Goal: Information Seeking & Learning: Learn about a topic

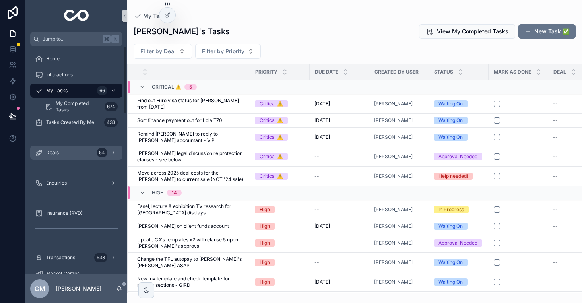
click at [66, 147] on div "Deals 54" at bounding box center [76, 152] width 83 height 13
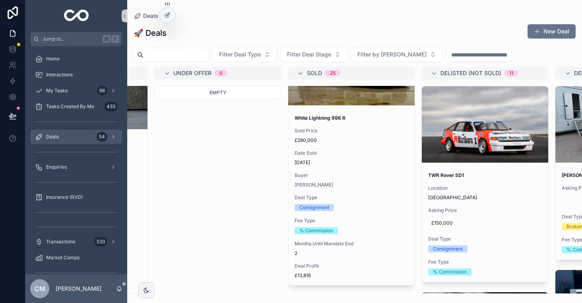
scroll to position [997, 0]
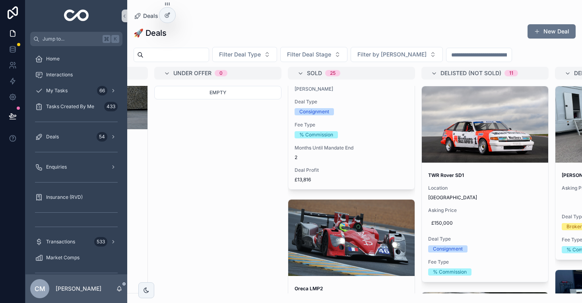
click at [176, 54] on input "scrollable content" at bounding box center [176, 54] width 65 height 11
type input "****"
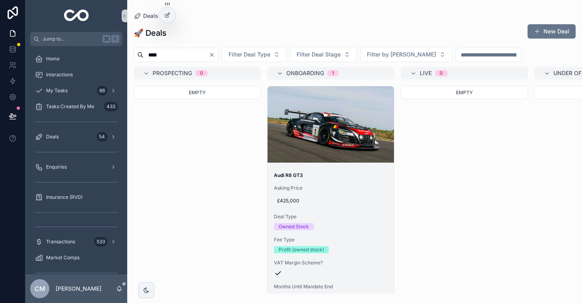
click at [335, 182] on div "Audi R8 GT3 Asking Price £425,000 Deal Type Owned Stock Fee Type Profit (owned …" at bounding box center [331, 247] width 126 height 162
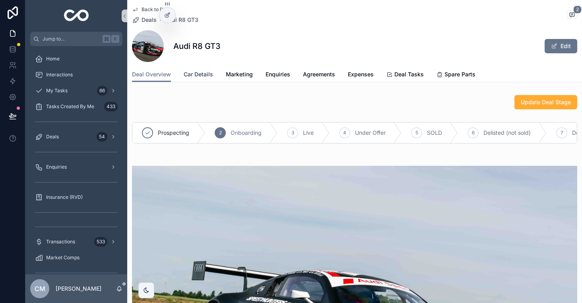
click at [200, 74] on span "Car Details" at bounding box center [198, 74] width 29 height 8
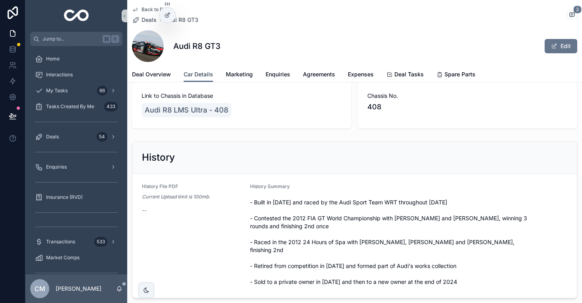
scroll to position [21, 0]
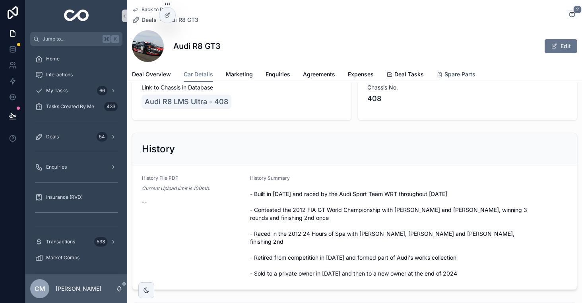
click at [458, 71] on span "Spare Parts" at bounding box center [459, 74] width 31 height 8
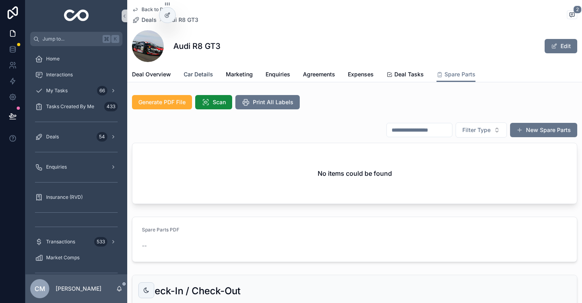
click at [202, 74] on span "Car Details" at bounding box center [198, 74] width 29 height 8
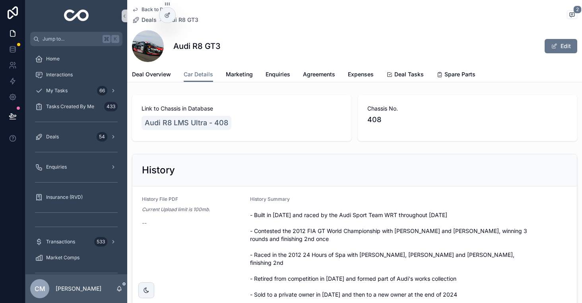
click at [307, 47] on div "Audi R8 GT3 Edit" at bounding box center [354, 46] width 445 height 32
click at [149, 23] on span "Deals" at bounding box center [149, 20] width 15 height 8
